Goal: Transaction & Acquisition: Purchase product/service

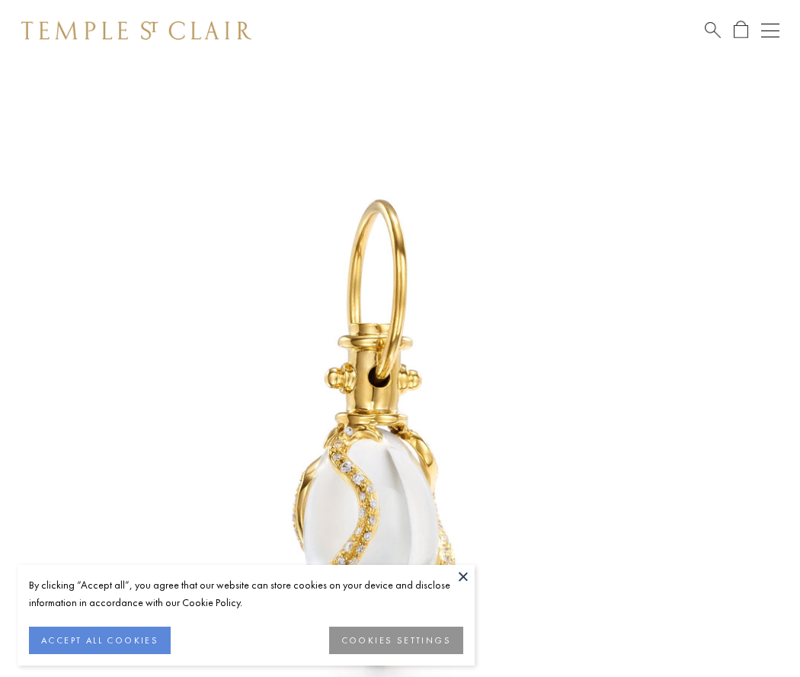
scroll to position [19, 0]
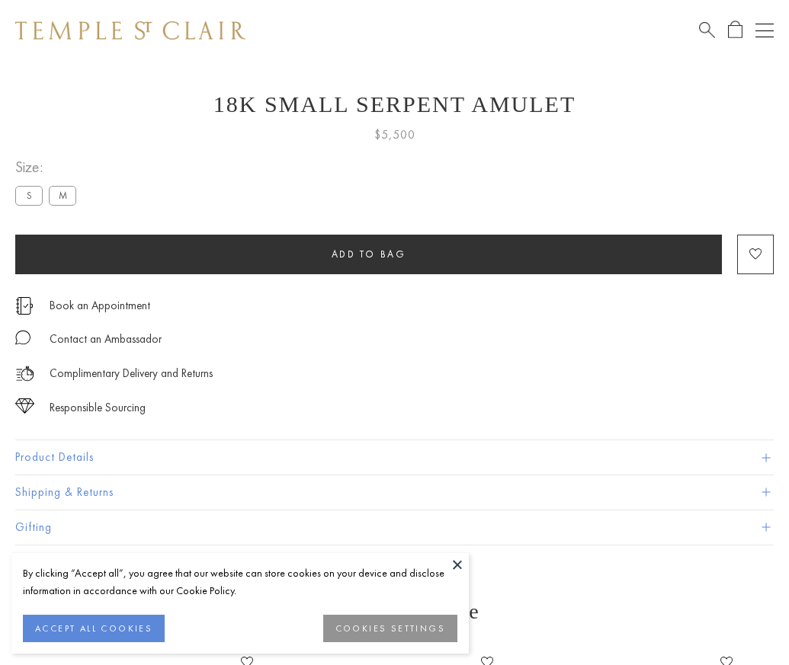
click at [368, 254] on span "Add to bag" at bounding box center [369, 254] width 75 height 13
